Goal: Share content

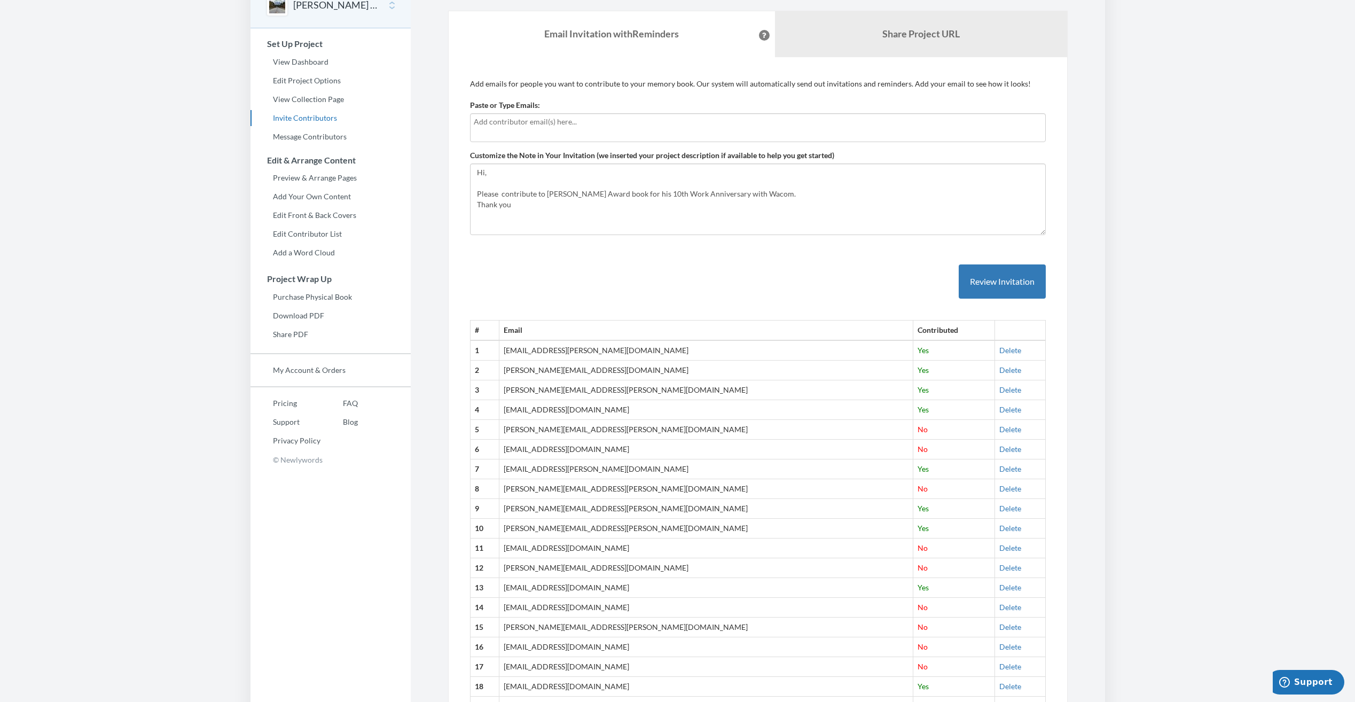
scroll to position [52, 0]
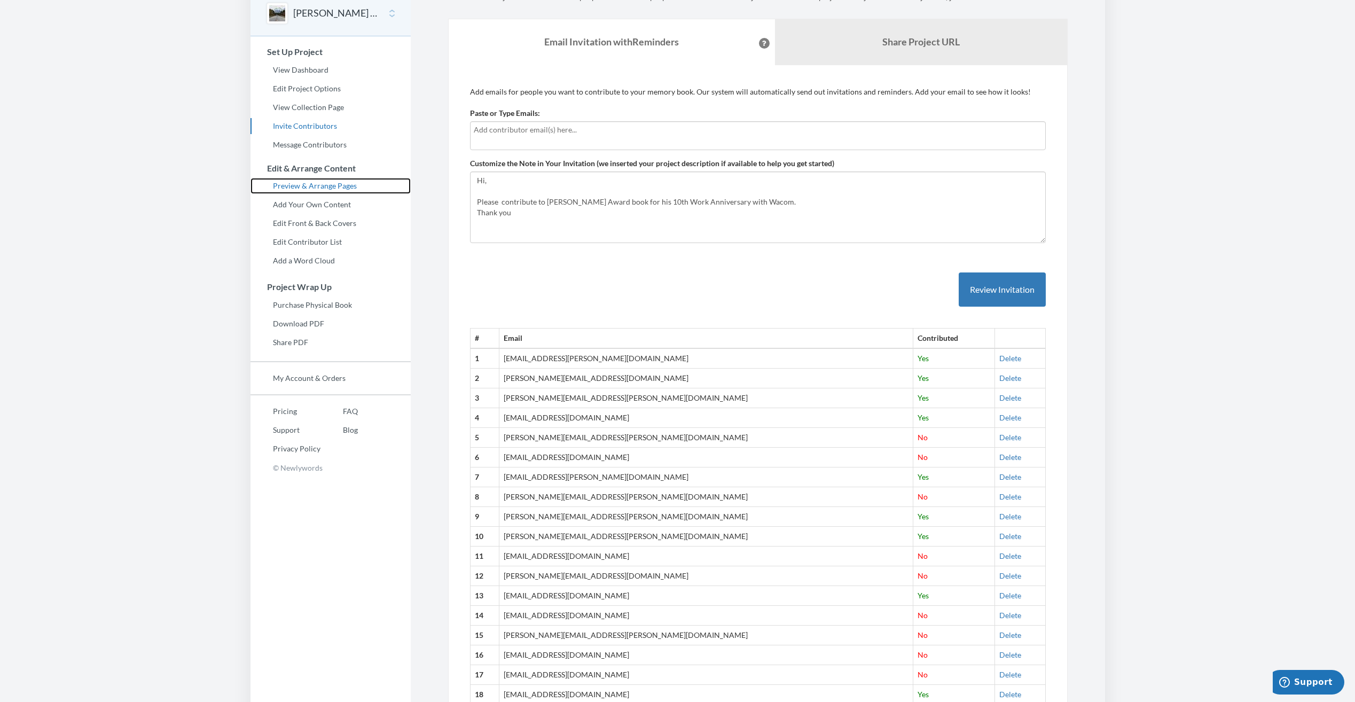
click at [326, 187] on link "Preview & Arrange Pages" at bounding box center [330, 186] width 160 height 16
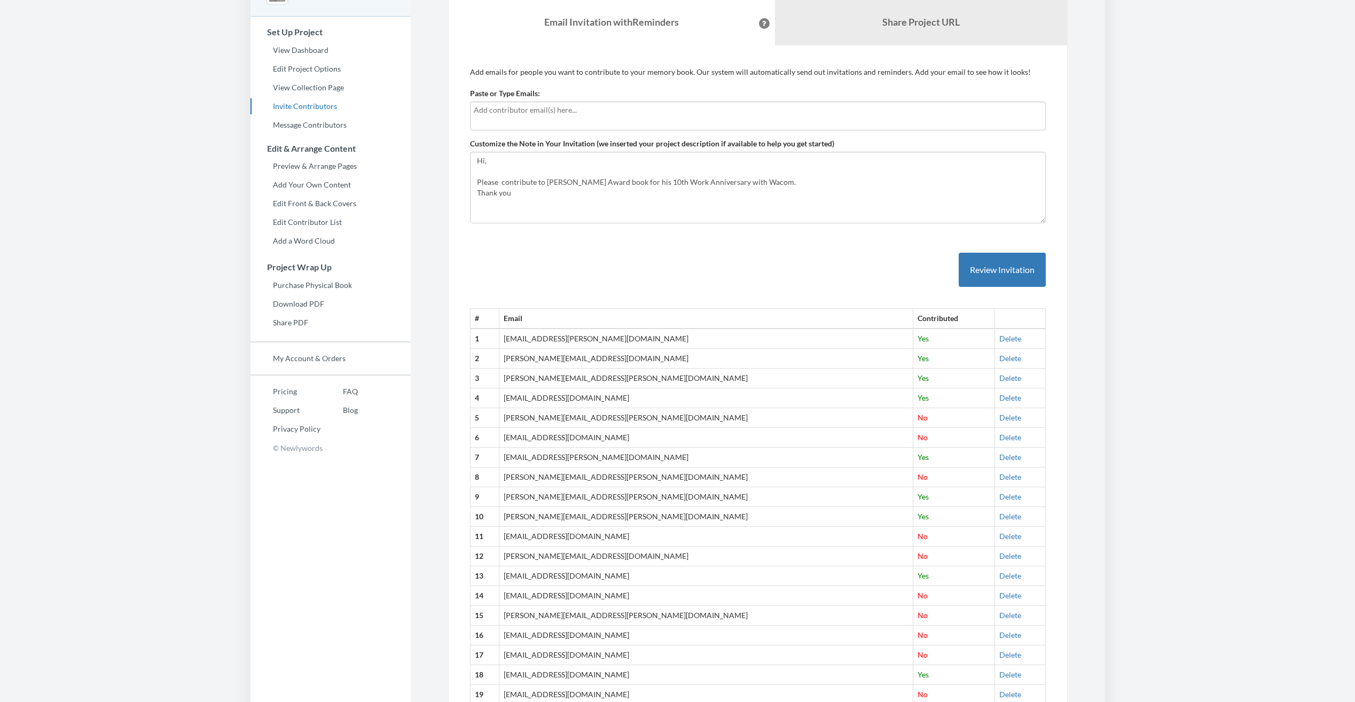
scroll to position [135, 0]
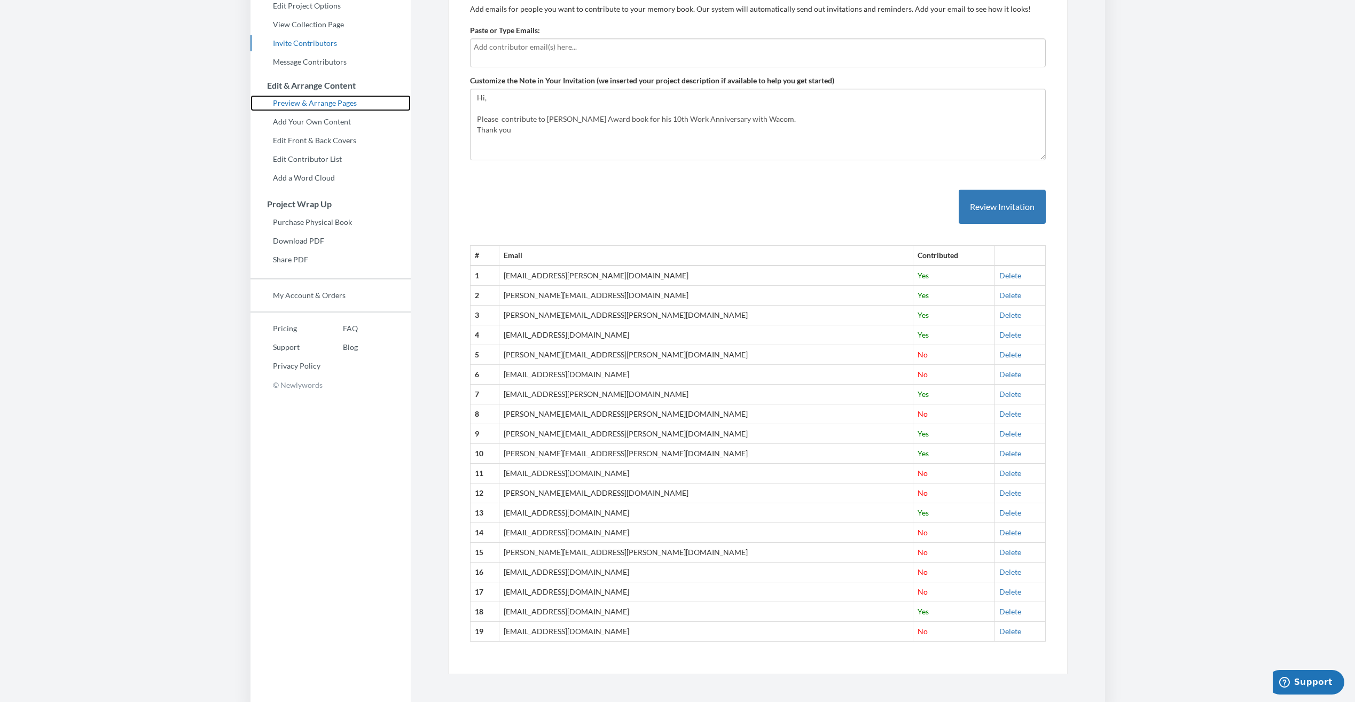
click at [319, 101] on link "Preview & Arrange Pages" at bounding box center [330, 103] width 160 height 16
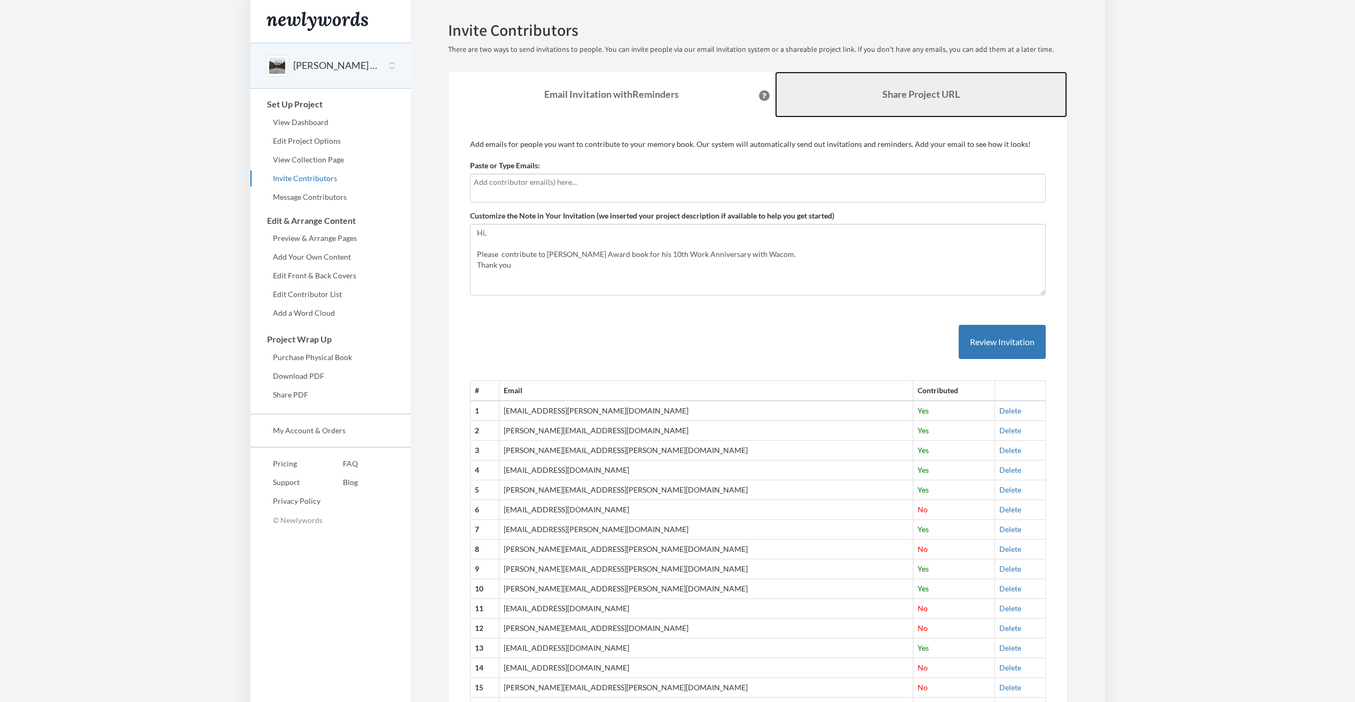
click at [915, 97] on b "Share Project URL" at bounding box center [920, 94] width 77 height 12
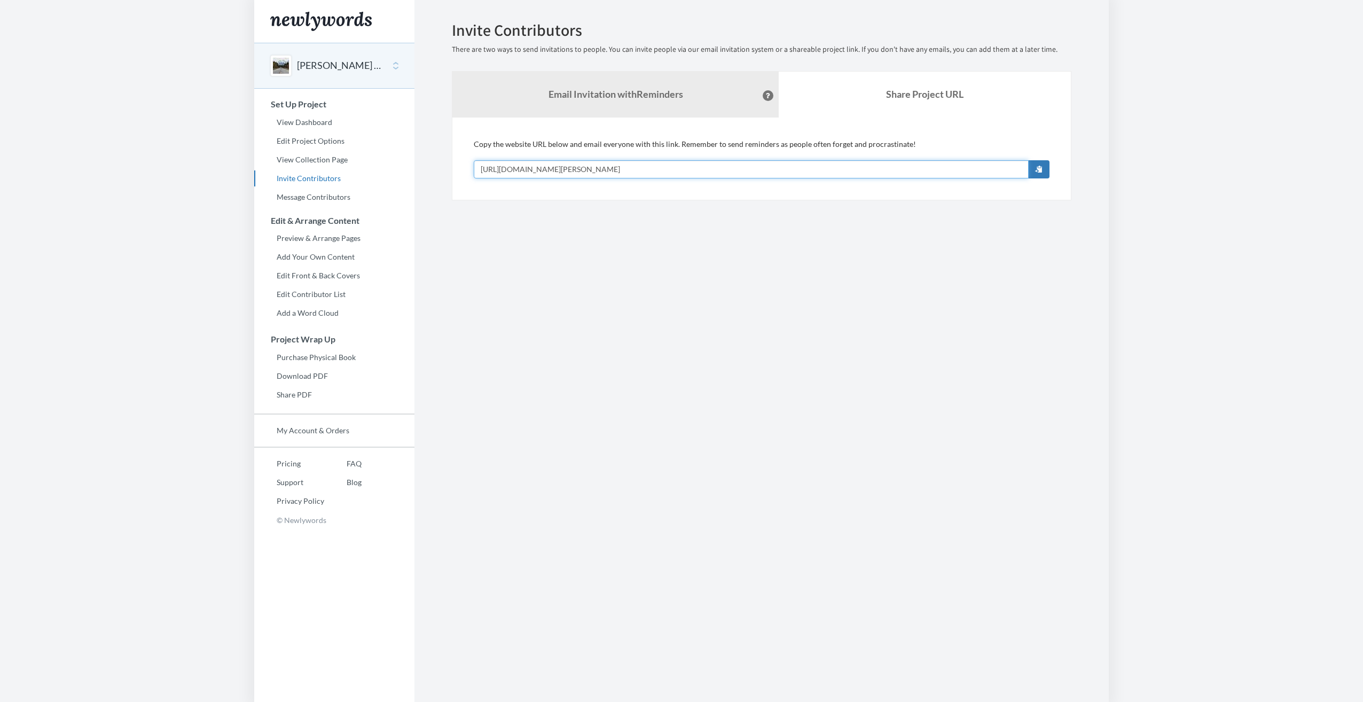
click at [739, 162] on input "[URL][DOMAIN_NAME][PERSON_NAME]" at bounding box center [751, 169] width 555 height 18
